Goal: Transaction & Acquisition: Purchase product/service

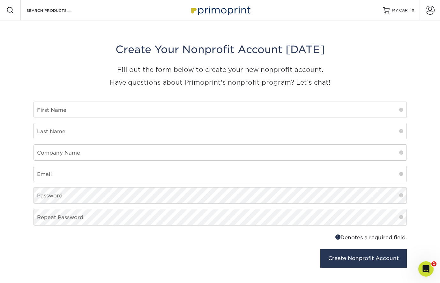
click at [217, 11] on img at bounding box center [220, 10] width 64 height 14
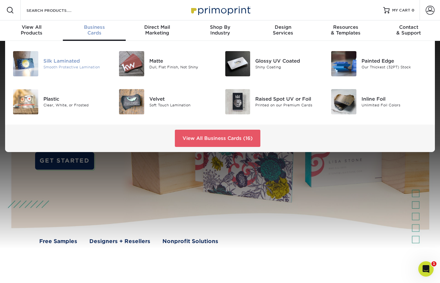
click at [63, 61] on div "Silk Laminated" at bounding box center [76, 60] width 66 height 7
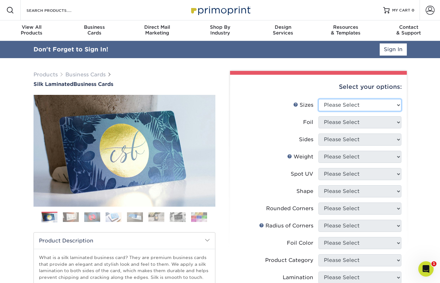
select select "2.00x3.50"
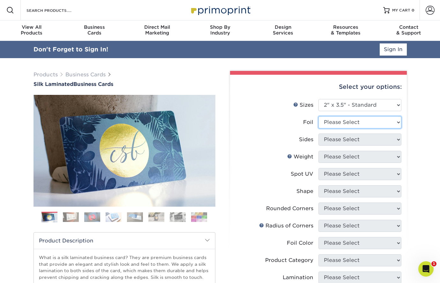
select select "0"
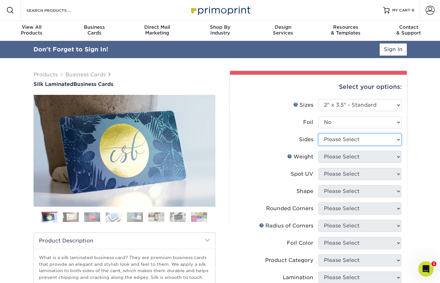
select select "13abbda7-1d64-4f25-8bb2-c179b224825d"
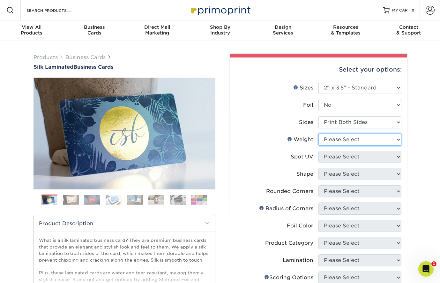
select select "16PT"
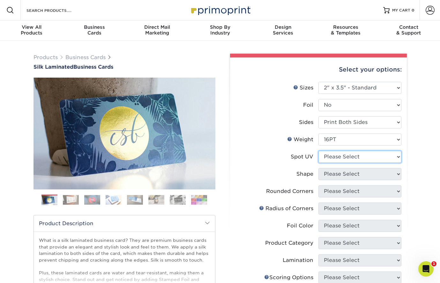
select select "3"
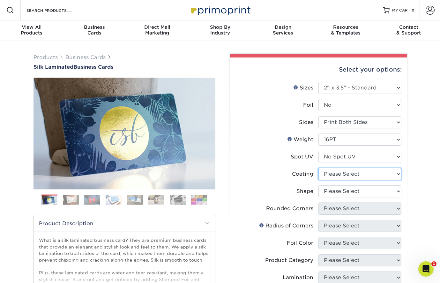
select select "3e7618de-abca-4bda-9f97-8b9129e913d8"
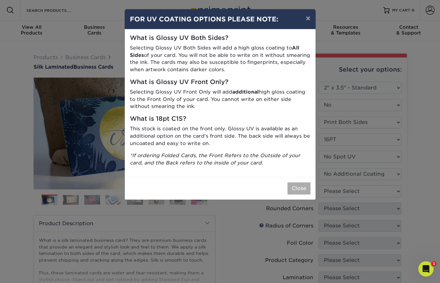
click at [294, 182] on button "Close" at bounding box center [298, 188] width 23 height 12
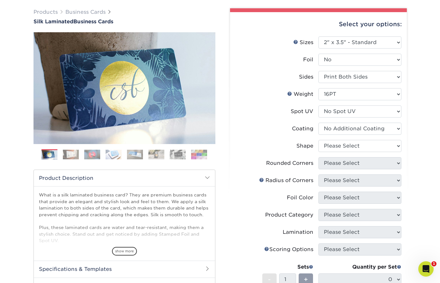
scroll to position [61, 0]
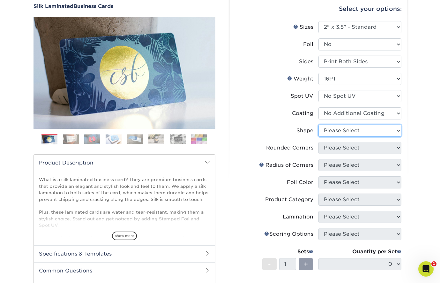
select select "standard"
select select "7672df9e-0e0a-464d-8e1f-920c575e4da3"
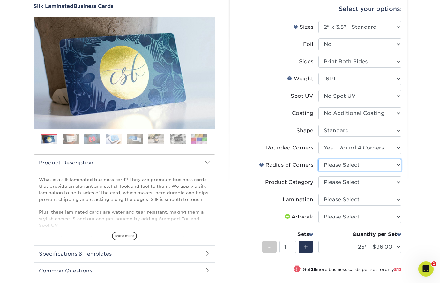
select select "589680c7-ee9a-431b-9d12-d7aeb1386a97"
select select "3b5148f1-0588-4f88-a218-97bcfdce65c1"
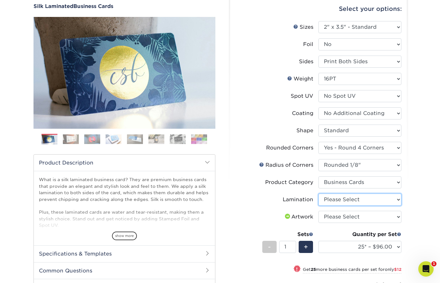
select select "ccacb42f-45f7-42d3-bbd3-7c8421cf37f0"
select select "upload"
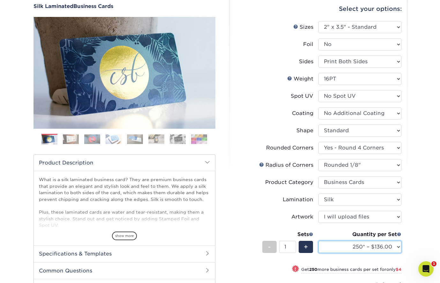
select select "500 – $140.00"
